Goal: Task Accomplishment & Management: Use online tool/utility

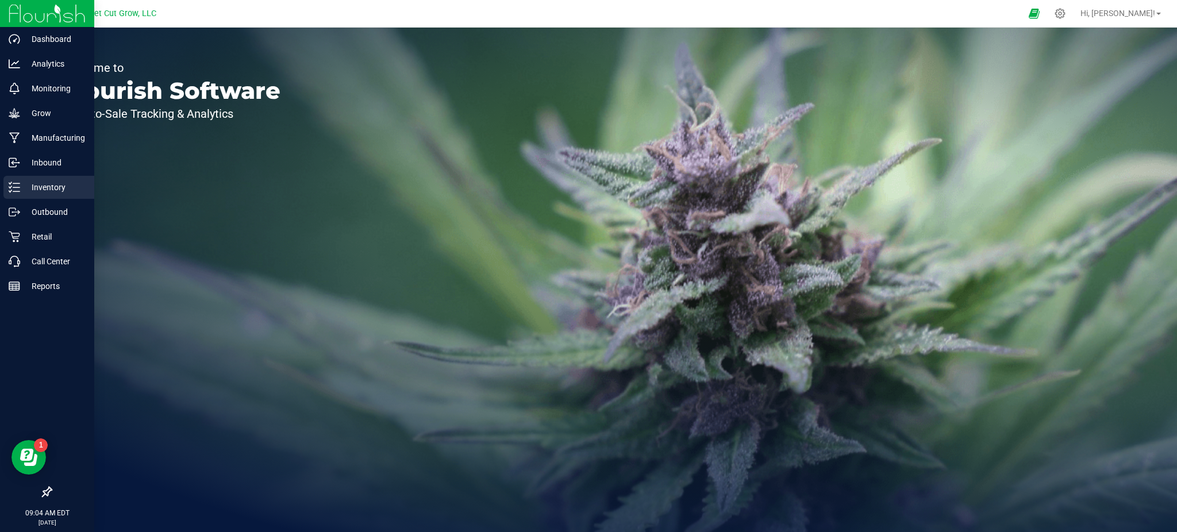
click at [57, 182] on p "Inventory" at bounding box center [54, 187] width 69 height 14
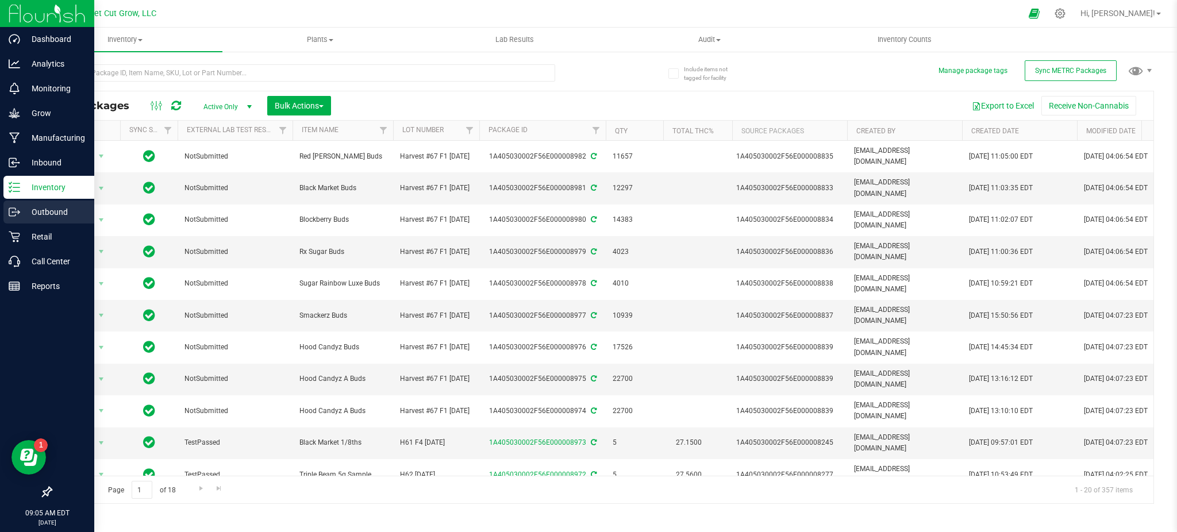
click at [38, 211] on p "Outbound" at bounding box center [54, 212] width 69 height 14
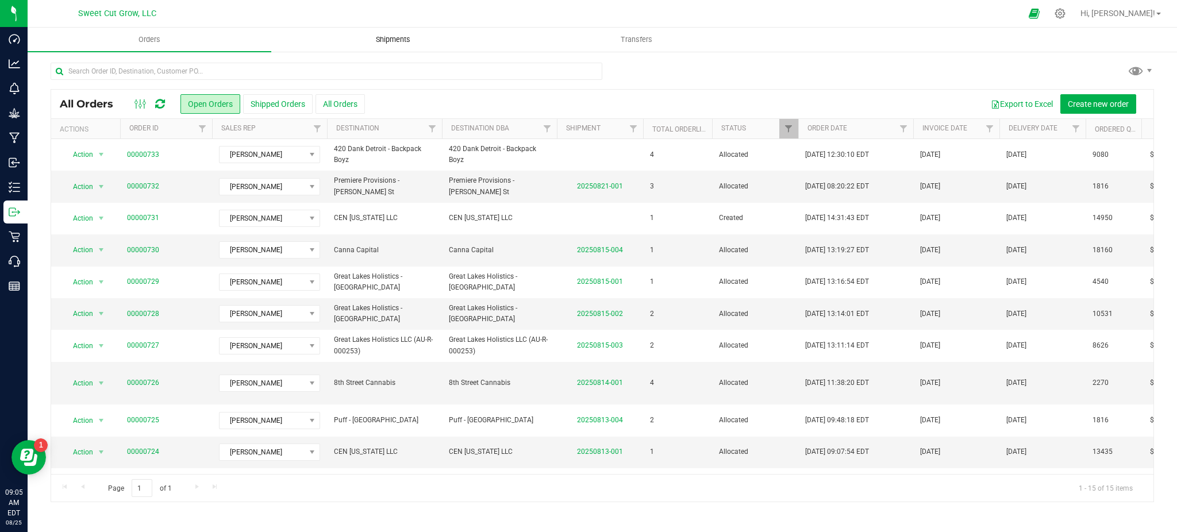
click at [379, 34] on span "Shipments" at bounding box center [393, 39] width 66 height 10
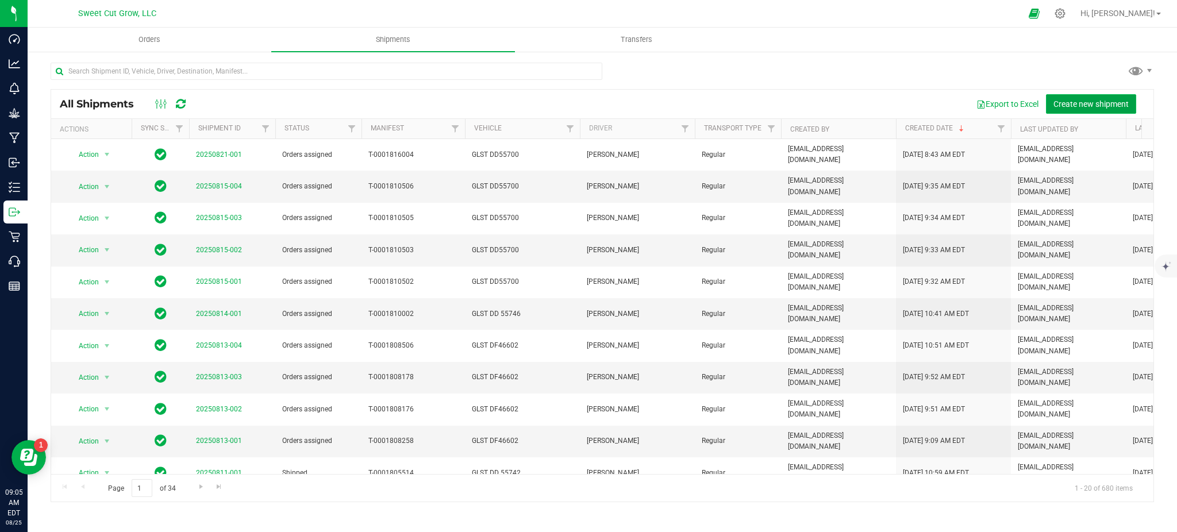
click at [1106, 106] on span "Create new shipment" at bounding box center [1090, 103] width 75 height 9
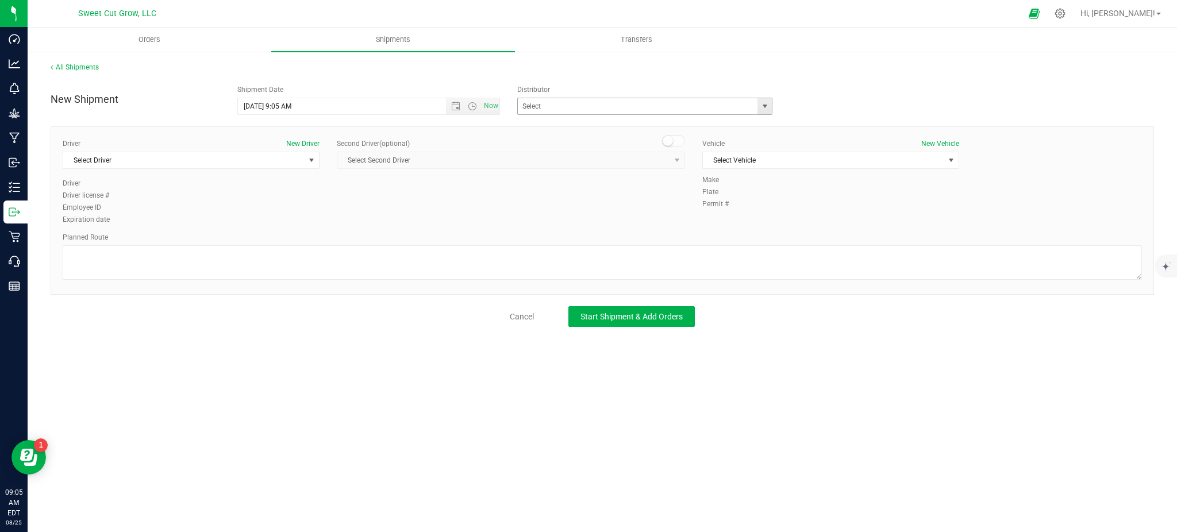
click at [767, 109] on span "select" at bounding box center [764, 106] width 9 height 9
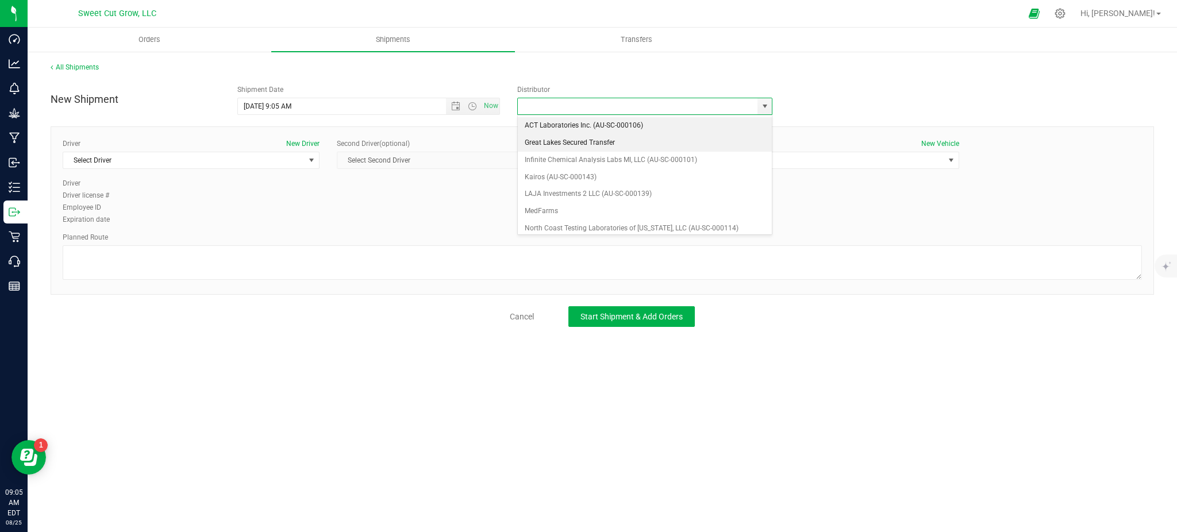
click at [632, 144] on li "Great Lakes Secured Transfer" at bounding box center [645, 142] width 254 height 17
type input "Great Lakes Secured Transfer"
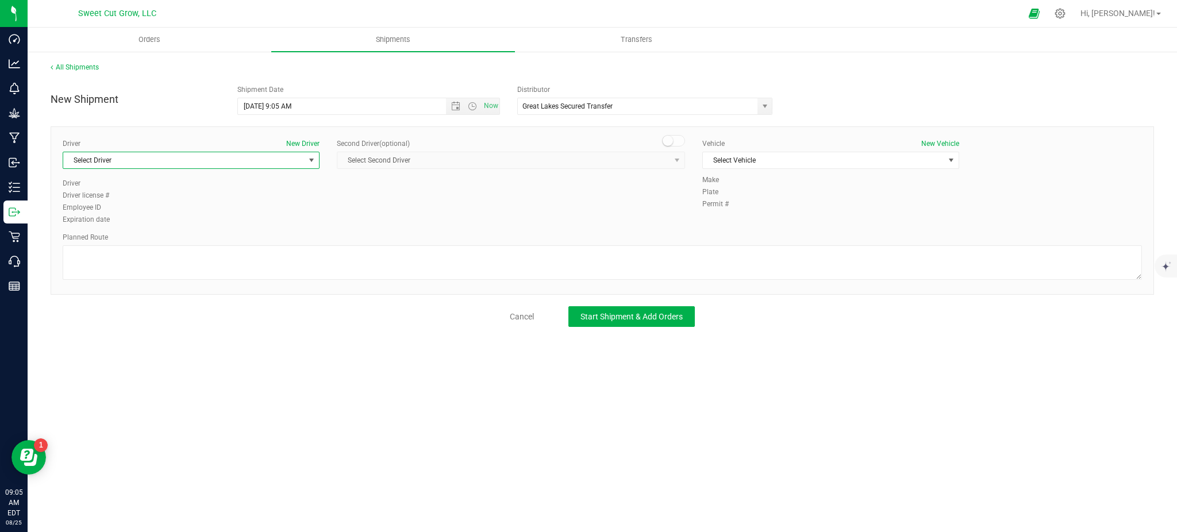
click at [261, 161] on span "Select Driver" at bounding box center [183, 160] width 241 height 16
click at [188, 279] on li "[PERSON_NAME]" at bounding box center [191, 276] width 256 height 17
click at [757, 173] on div "Vehicle New Vehicle Select Vehicle Select Vehicle DC 95444 DE50053 GLST DC95410…" at bounding box center [831, 156] width 274 height 36
click at [749, 162] on span "Select Vehicle" at bounding box center [823, 160] width 241 height 16
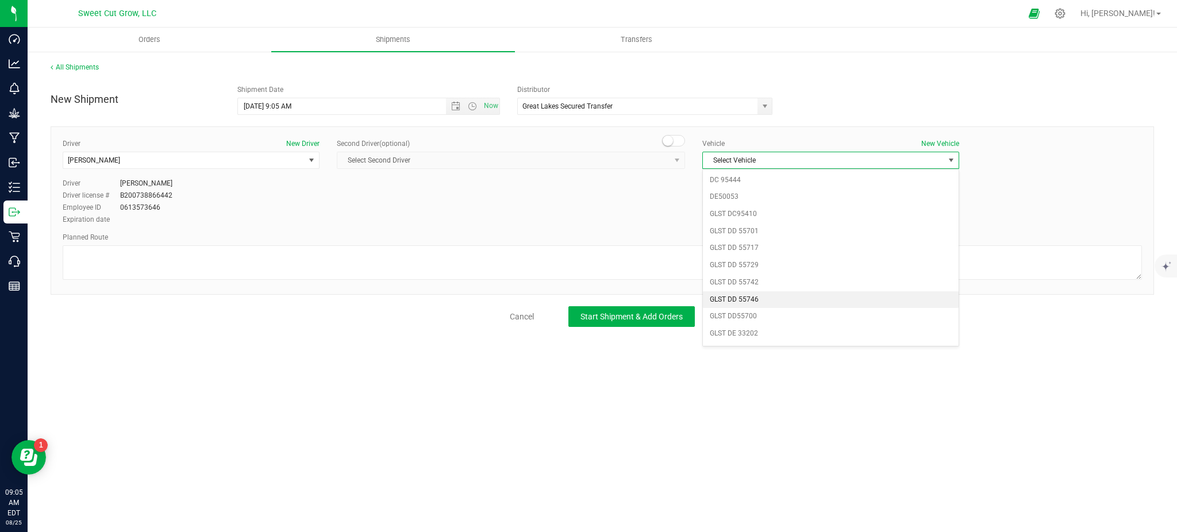
click at [769, 300] on li "GLST DD 55746" at bounding box center [831, 299] width 256 height 17
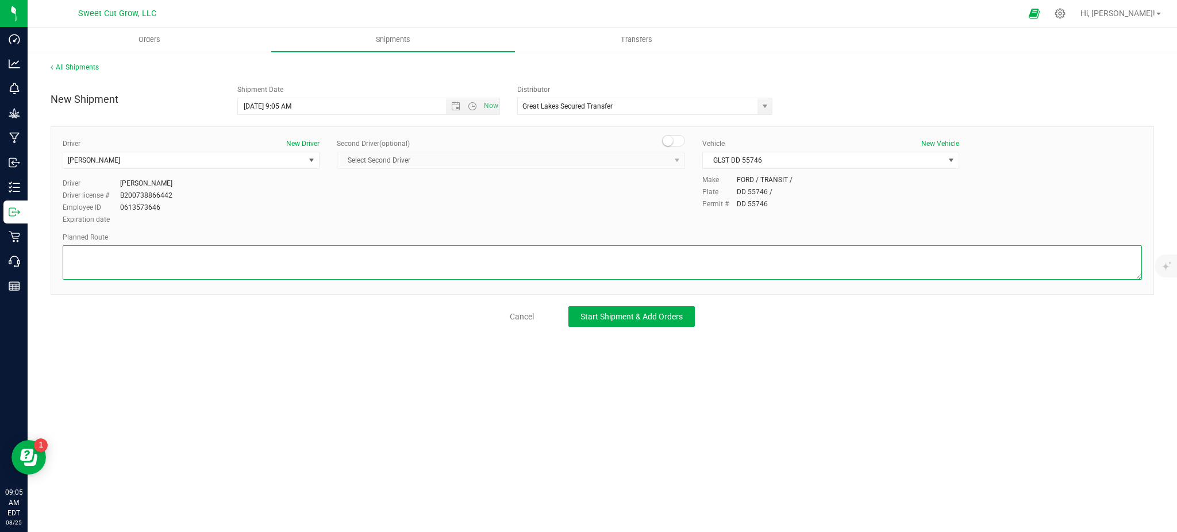
click at [526, 265] on textarea at bounding box center [602, 262] width 1079 height 34
paste textarea "[STREET_ADDRESS] Get on I-94 E Follow I-94 E to [GEOGRAPHIC_DATA] N in [GEOGRAP…"
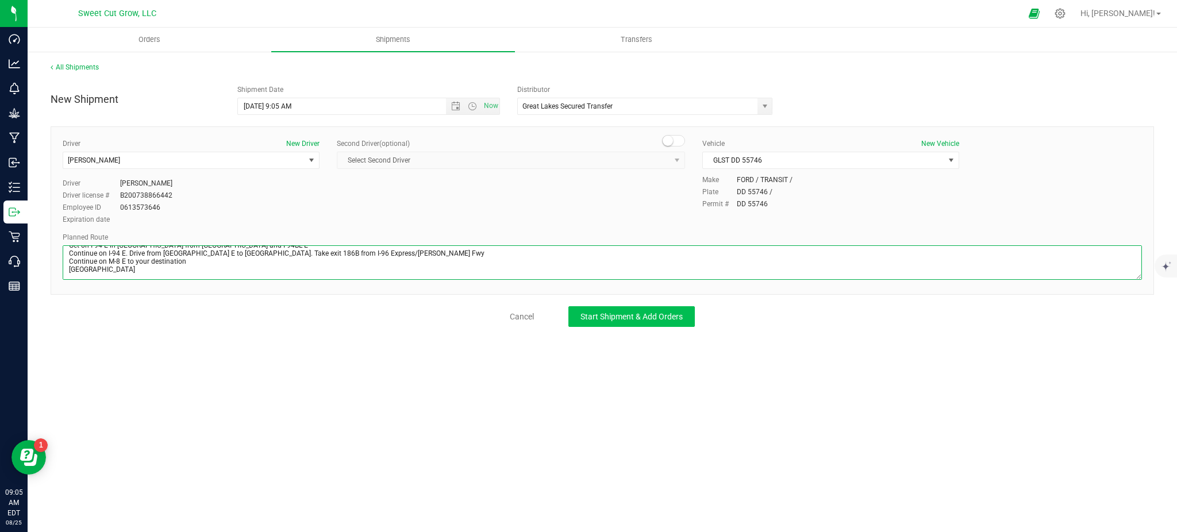
type textarea "[STREET_ADDRESS] Get on I-94 E Follow I-94 E to [GEOGRAPHIC_DATA] N in [GEOGRAP…"
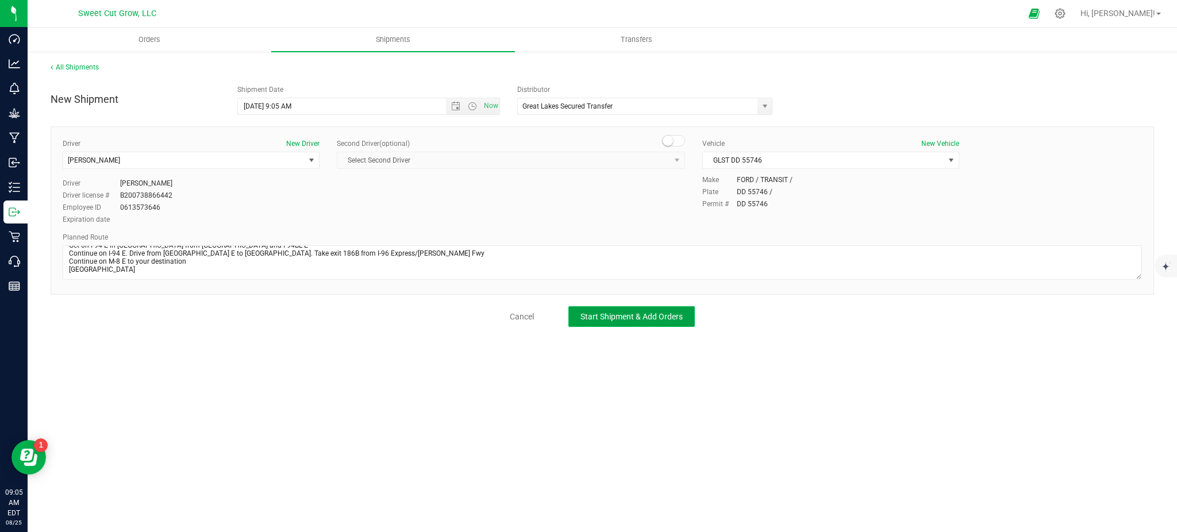
click at [636, 307] on button "Start Shipment & Add Orders" at bounding box center [631, 316] width 126 height 21
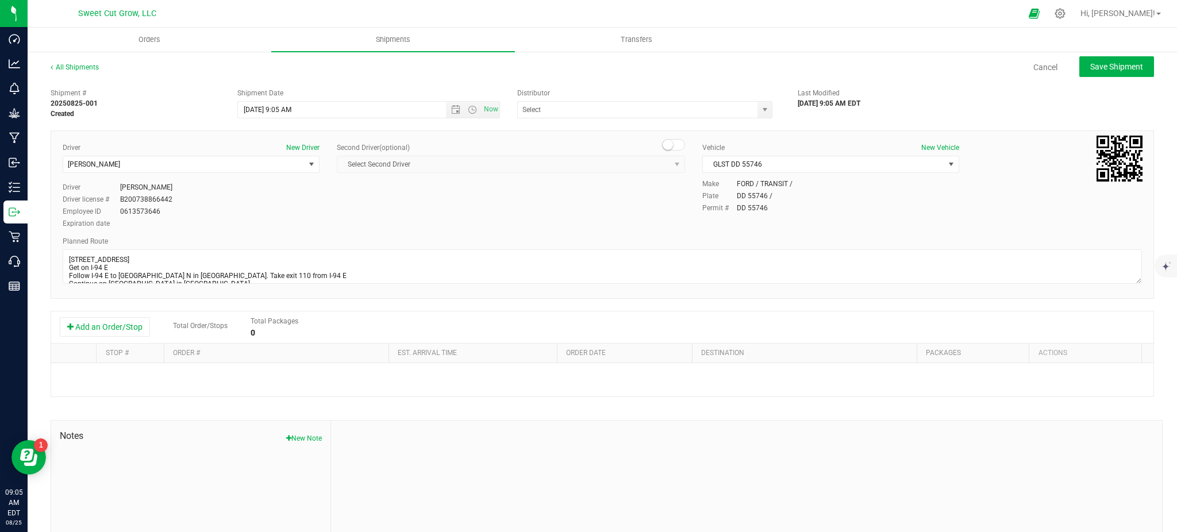
type input "Great Lakes Secured Transfer"
click at [115, 325] on button "Add an Order/Stop" at bounding box center [105, 327] width 90 height 20
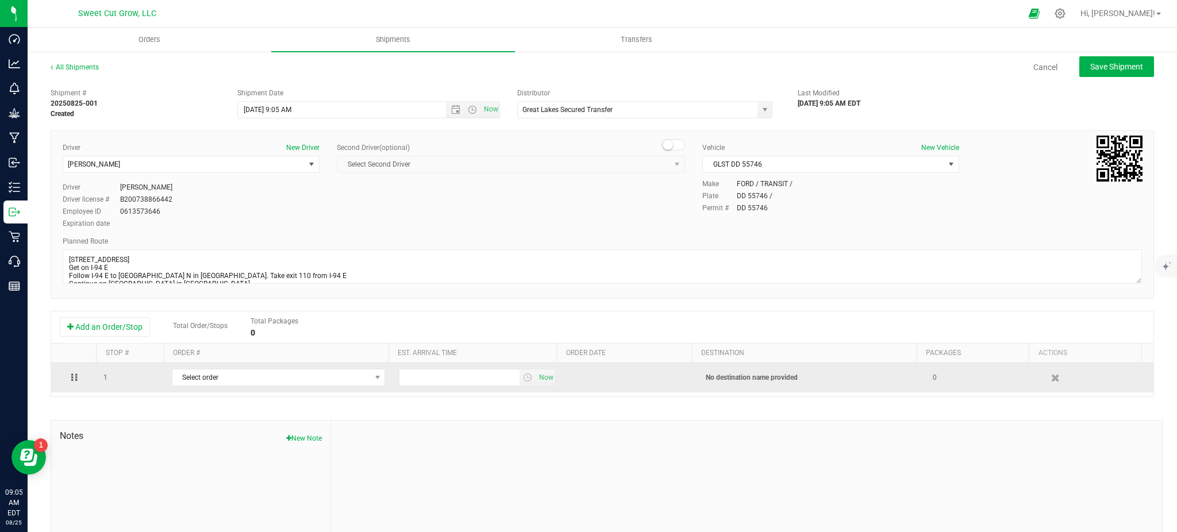
click at [196, 369] on td "Select order 00000733 00000731" at bounding box center [278, 377] width 227 height 29
click at [212, 385] on span "Select order" at bounding box center [271, 377] width 198 height 16
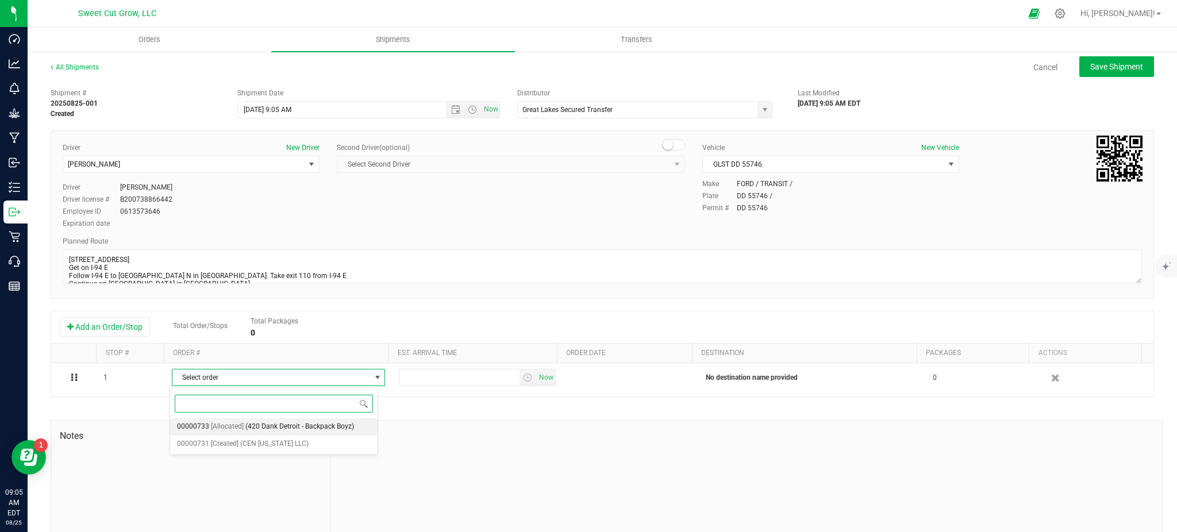
click at [246, 421] on span "(420 Dank Detroit - Backpack Boyz)" at bounding box center [299, 426] width 109 height 15
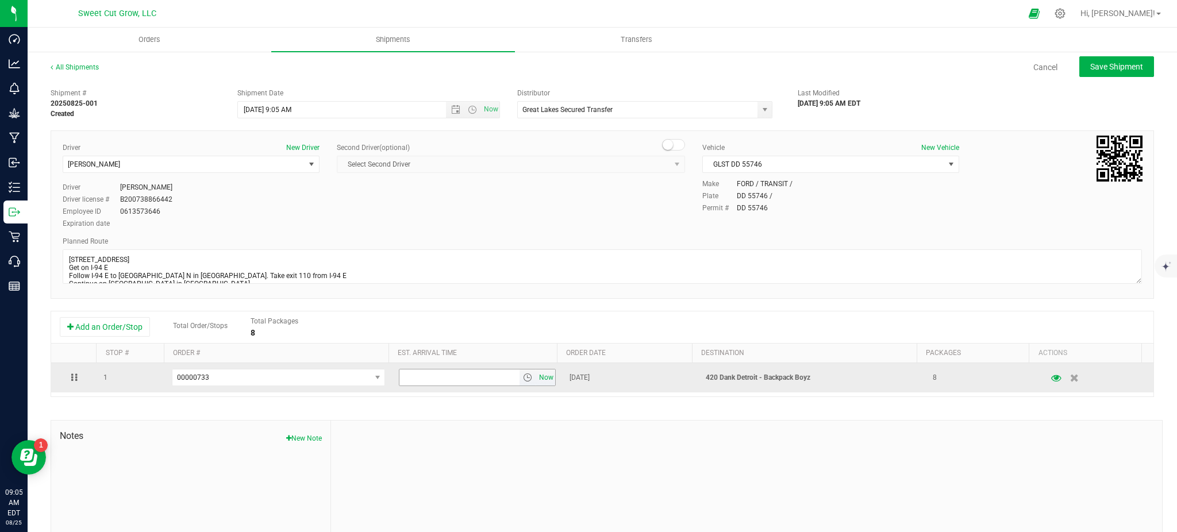
click at [536, 377] on span "Now" at bounding box center [546, 377] width 20 height 17
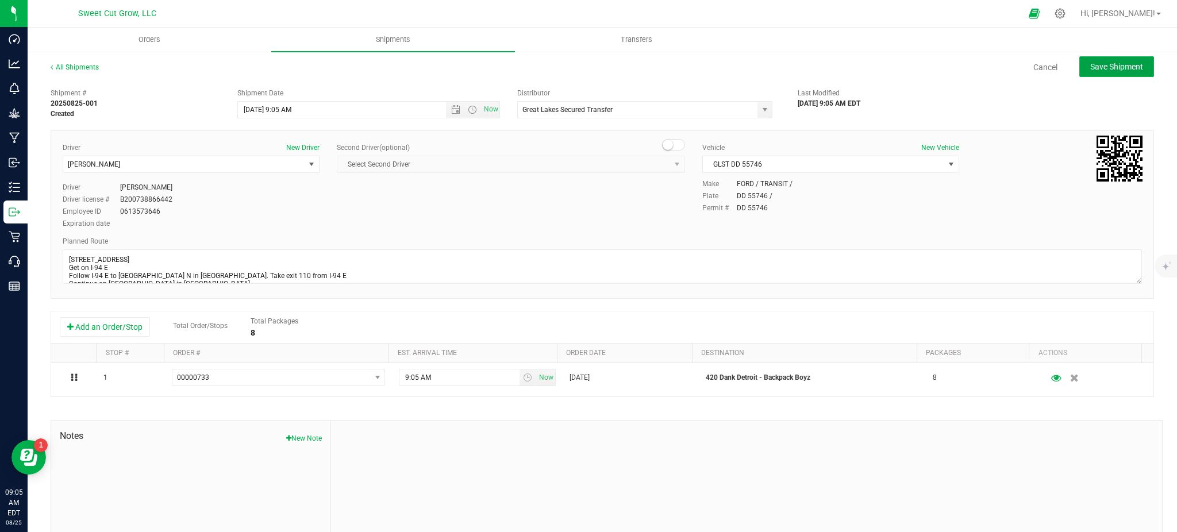
click at [1104, 74] on button "Save Shipment" at bounding box center [1116, 66] width 75 height 21
type input "[DATE] 1:05 PM"
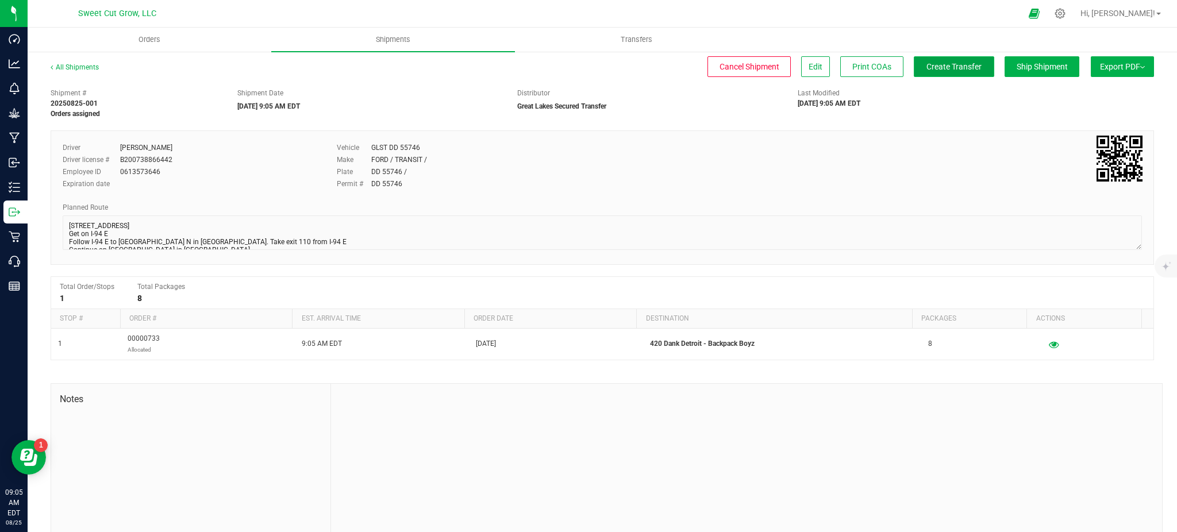
click at [939, 70] on span "Create Transfer" at bounding box center [953, 66] width 55 height 9
